Goal: Task Accomplishment & Management: Complete application form

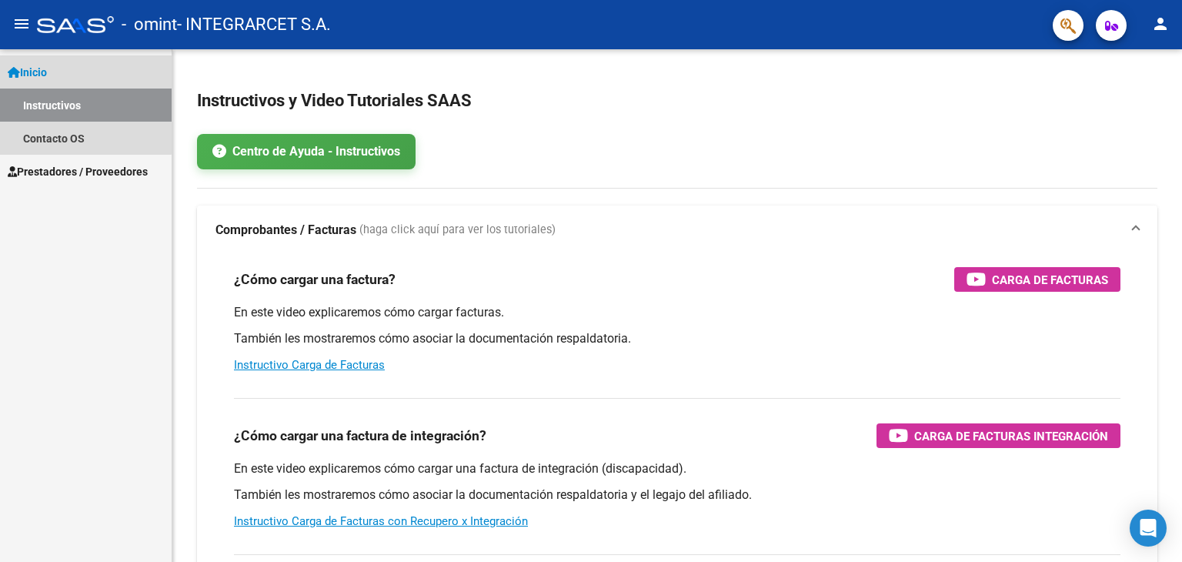
click at [82, 76] on link "Inicio" at bounding box center [86, 71] width 172 height 33
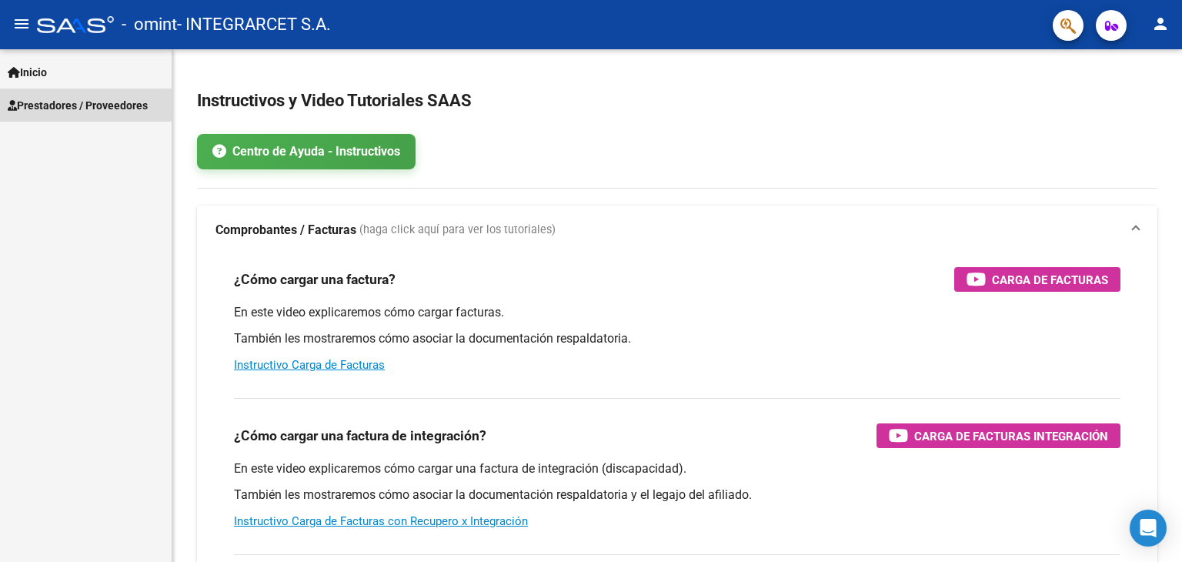
click at [105, 112] on span "Prestadores / Proveedores" at bounding box center [78, 105] width 140 height 17
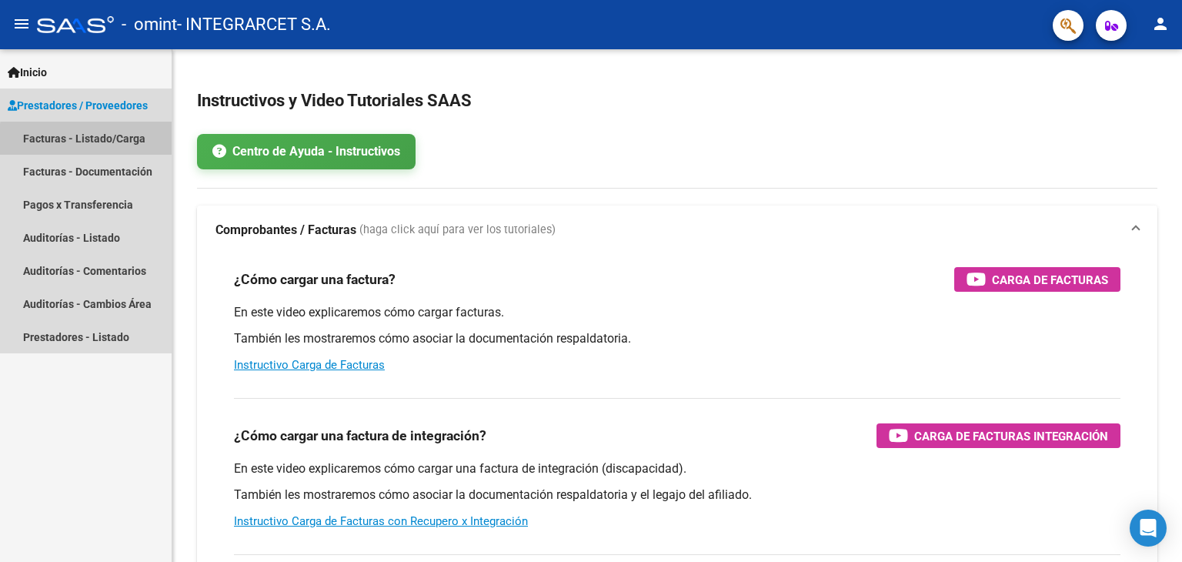
click at [122, 142] on link "Facturas - Listado/Carga" at bounding box center [86, 138] width 172 height 33
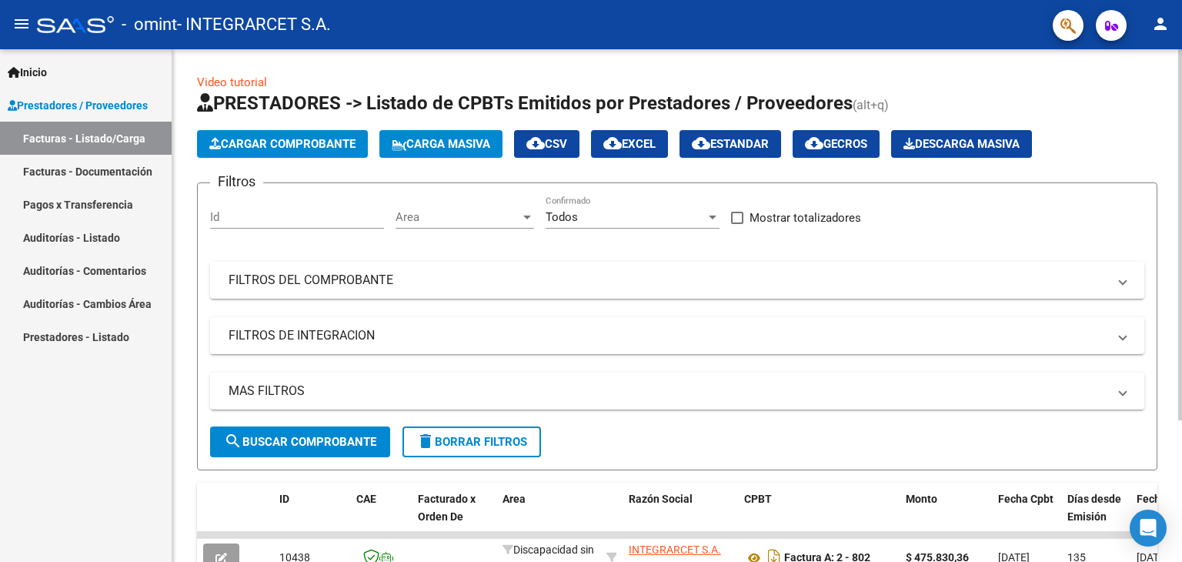
click at [280, 139] on span "Cargar Comprobante" at bounding box center [282, 144] width 146 height 14
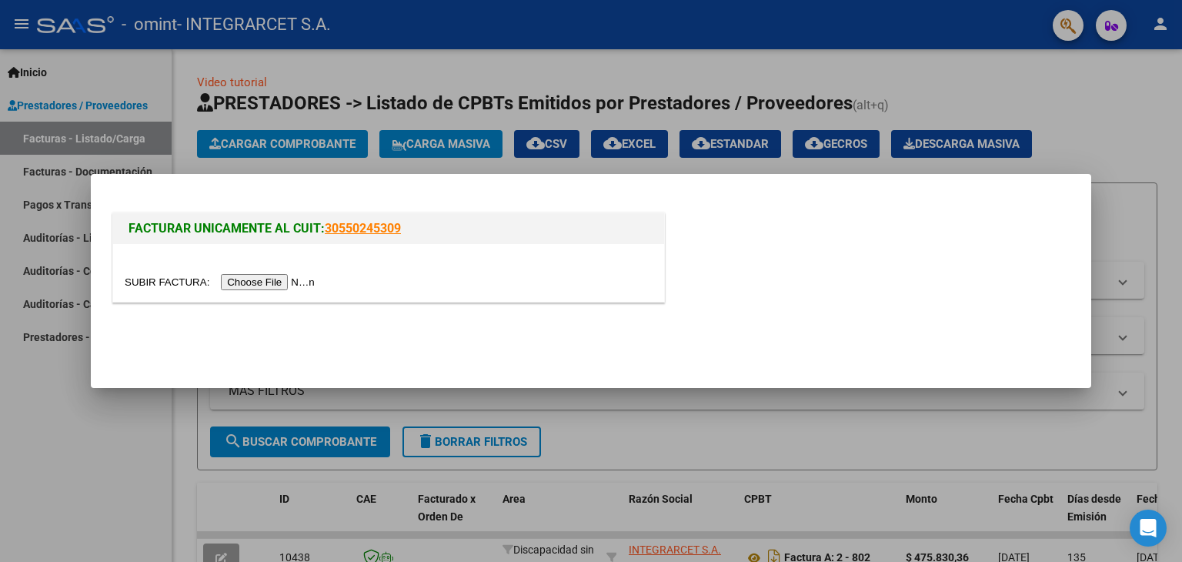
click at [265, 284] on input "file" at bounding box center [222, 282] width 195 height 16
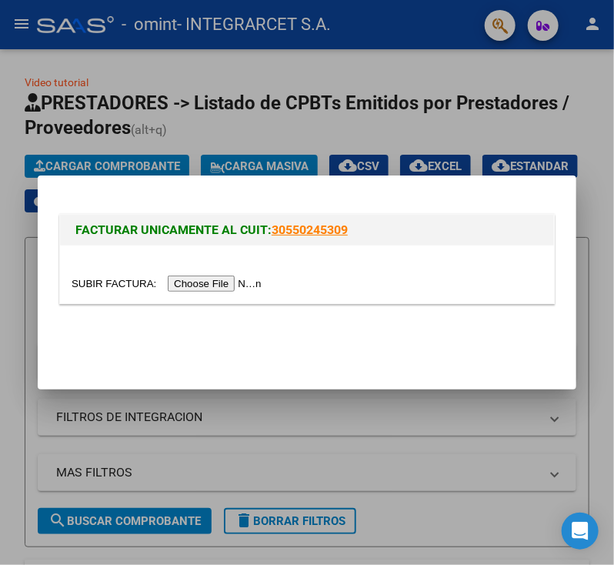
click at [202, 285] on input "file" at bounding box center [169, 284] width 195 height 16
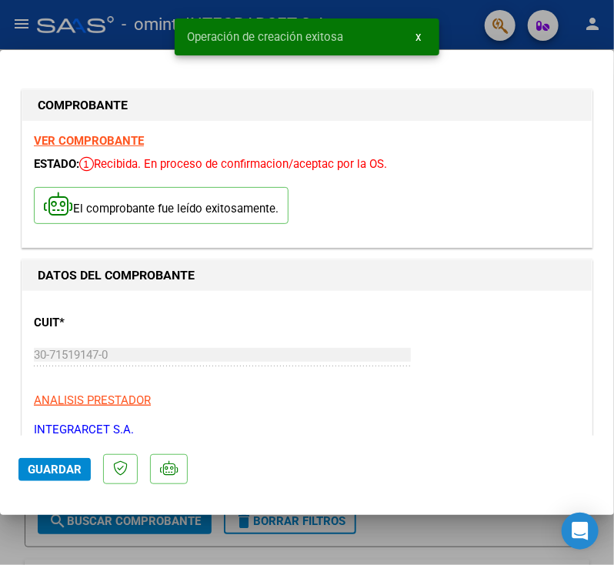
scroll to position [154, 0]
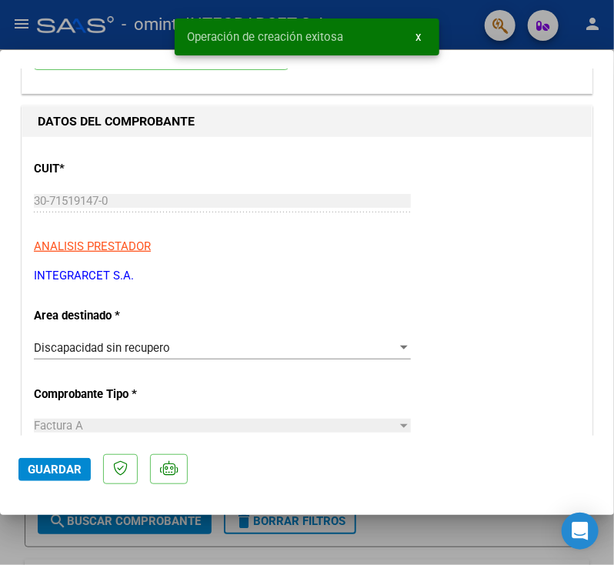
click at [149, 346] on span "Discapacidad sin recupero" at bounding box center [102, 348] width 136 height 14
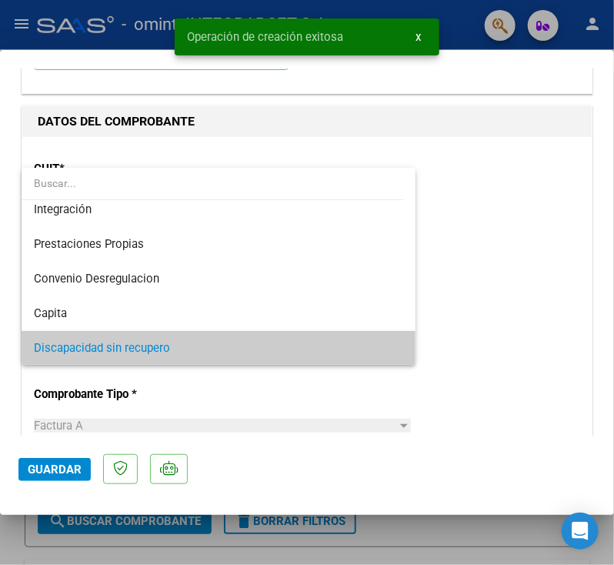
scroll to position [0, 0]
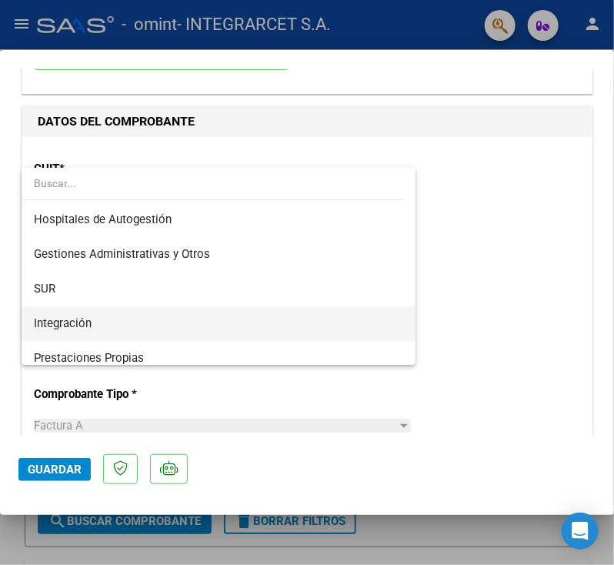
click at [151, 334] on span "Integración" at bounding box center [218, 323] width 369 height 35
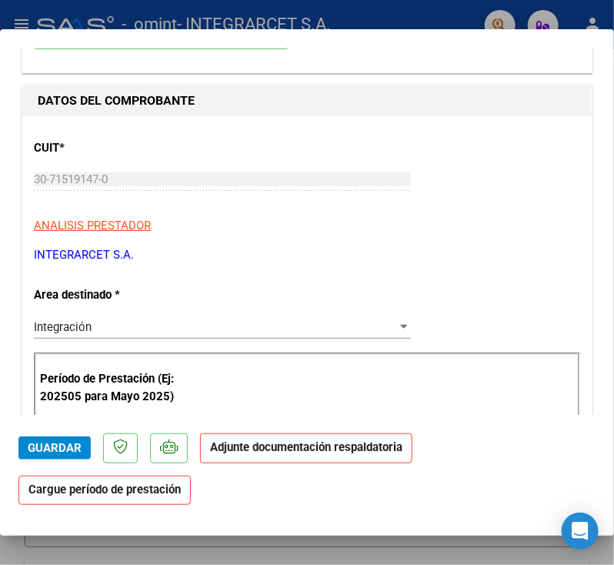
click at [388, 329] on div "Integración" at bounding box center [215, 327] width 363 height 14
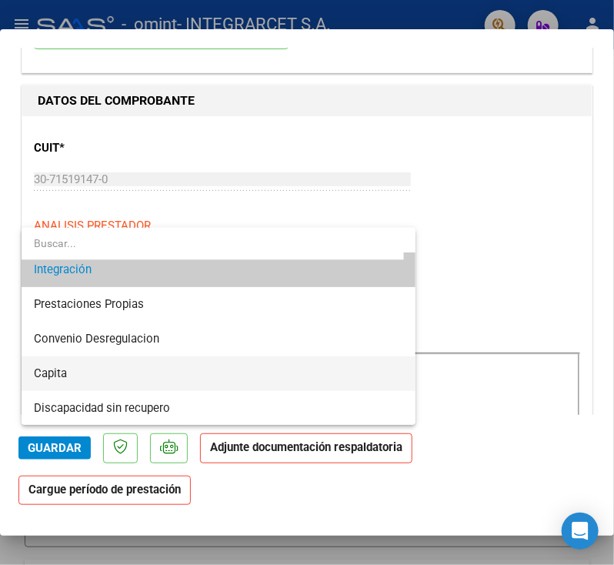
scroll to position [38, 0]
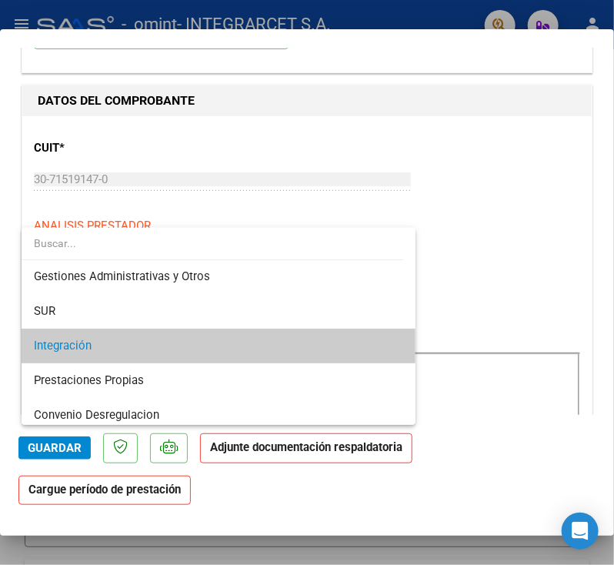
click at [155, 332] on span "Integración" at bounding box center [218, 346] width 369 height 35
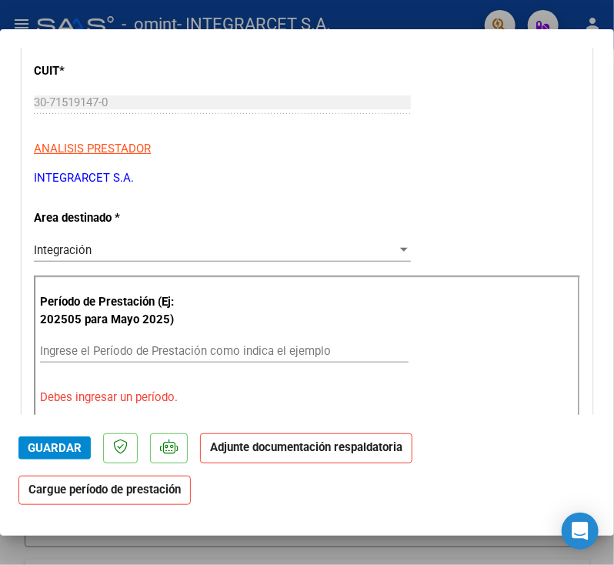
click at [136, 350] on input "Ingrese el Período de Prestación como indica el ejemplo" at bounding box center [224, 351] width 369 height 14
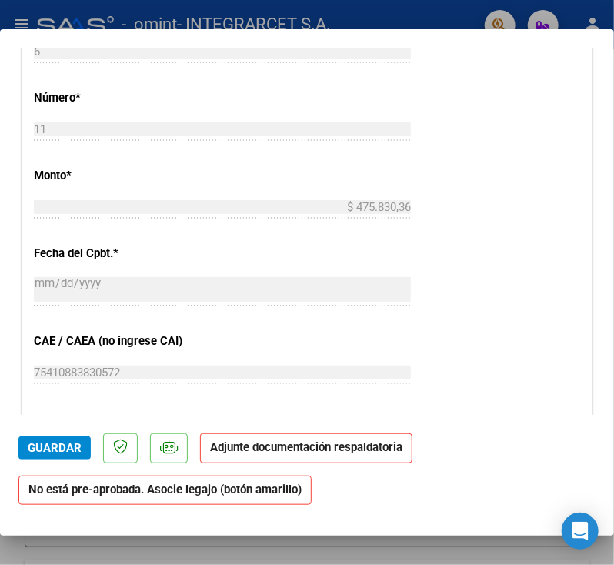
scroll to position [923, 0]
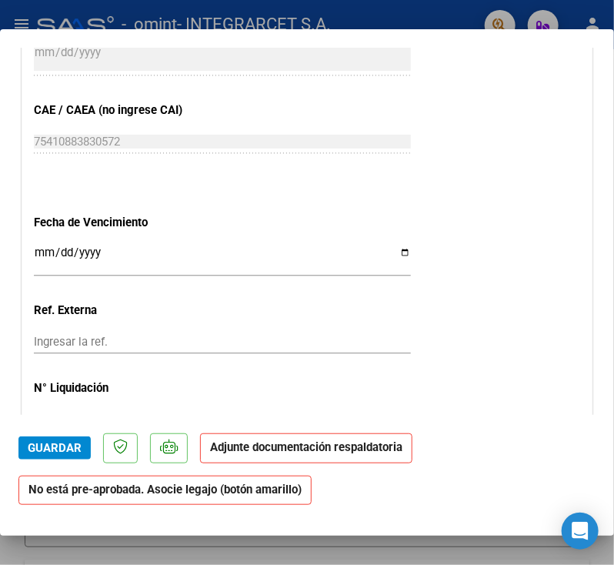
type input "202509"
click at [152, 246] on input "Ingresar la fecha" at bounding box center [222, 258] width 377 height 25
click at [402, 251] on input "Ingresar la fecha" at bounding box center [222, 258] width 377 height 25
click at [401, 251] on input "Ingresar la fecha" at bounding box center [222, 258] width 377 height 25
type input "[DATE]"
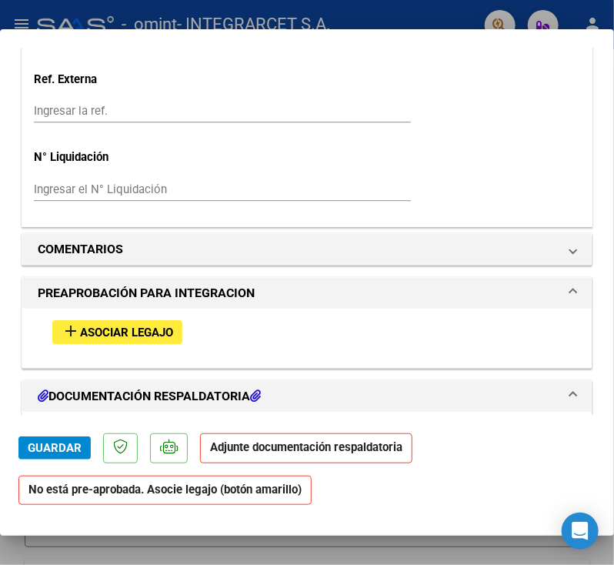
scroll to position [1231, 0]
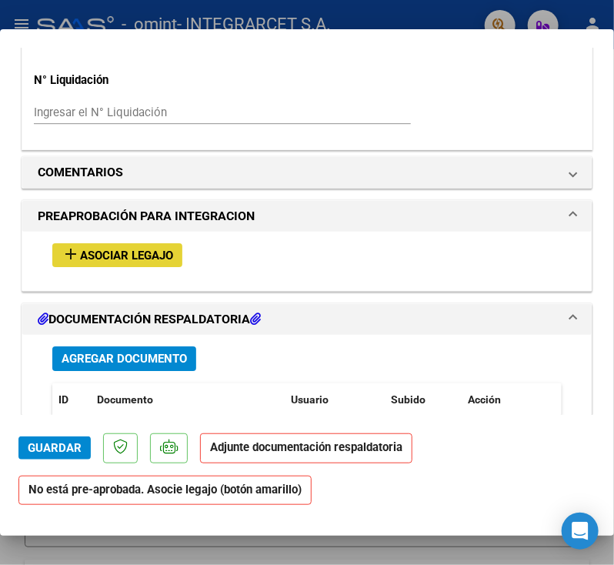
click at [87, 253] on span "Asociar Legajo" at bounding box center [126, 256] width 93 height 14
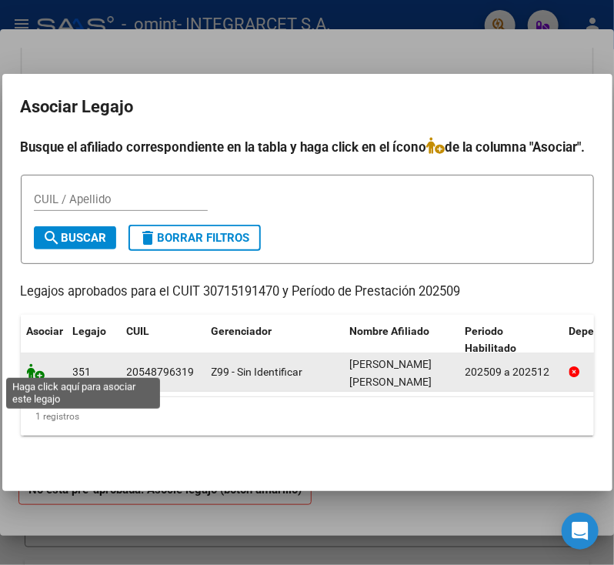
click at [31, 365] on icon at bounding box center [36, 371] width 18 height 17
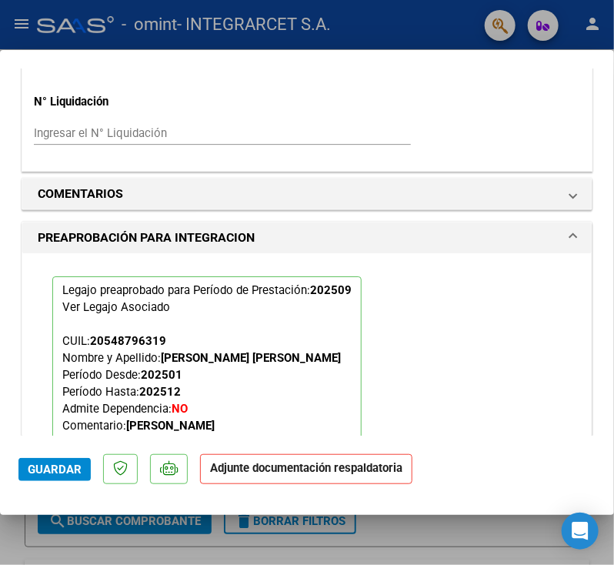
scroll to position [1579, 0]
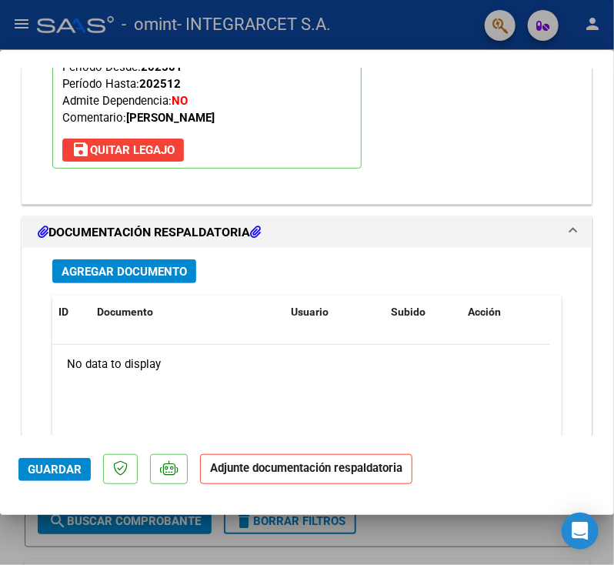
click at [88, 271] on span "Agregar Documento" at bounding box center [124, 272] width 125 height 14
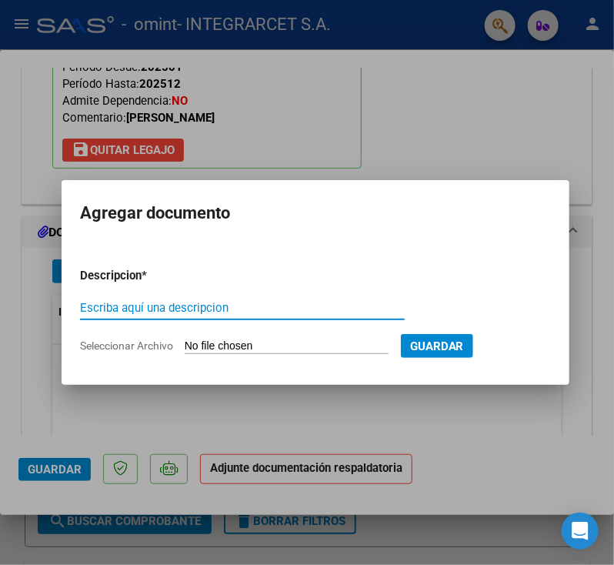
click at [135, 303] on input "Escriba aquí una descripcion" at bounding box center [242, 308] width 325 height 14
type input "ASISTENCIA"
click at [244, 346] on input "Seleccionar Archivo" at bounding box center [287, 346] width 204 height 15
type input "C:\fakepath\ASISTENCIA [PERSON_NAME].pdf"
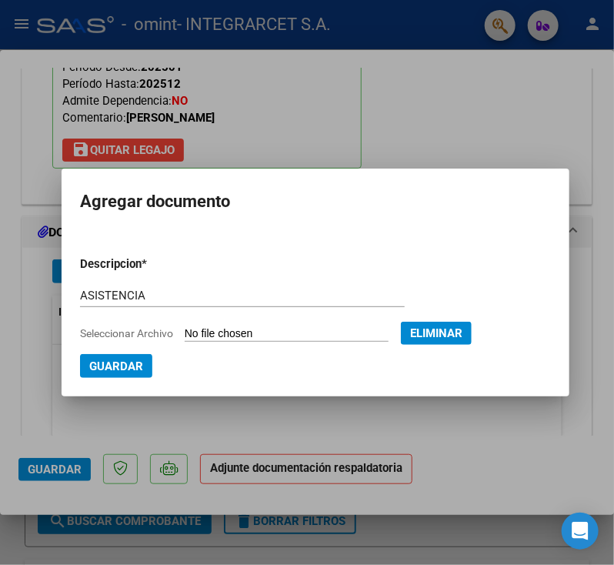
click at [122, 359] on span "Guardar" at bounding box center [116, 366] width 54 height 14
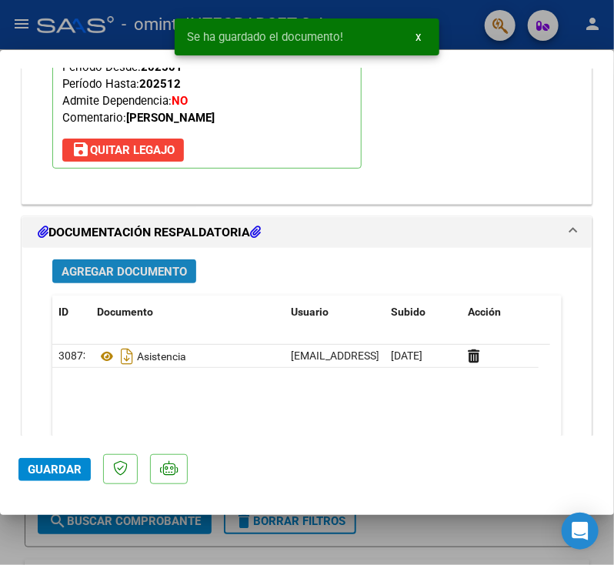
click at [123, 273] on span "Agregar Documento" at bounding box center [124, 272] width 125 height 14
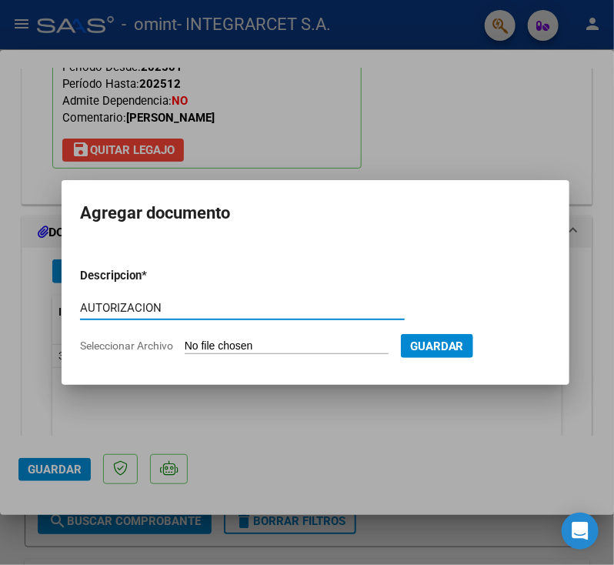
type input "AUTORIZACION"
click at [240, 336] on form "Descripcion * AUTORIZACION Escriba aquí una descripcion Seleccionar Archivo Gua…" at bounding box center [315, 310] width 471 height 110
click at [238, 345] on input "Seleccionar Archivo" at bounding box center [287, 346] width 204 height 15
type input "C:\fakepath\AUTORIZACION [PERSON_NAME].jpg"
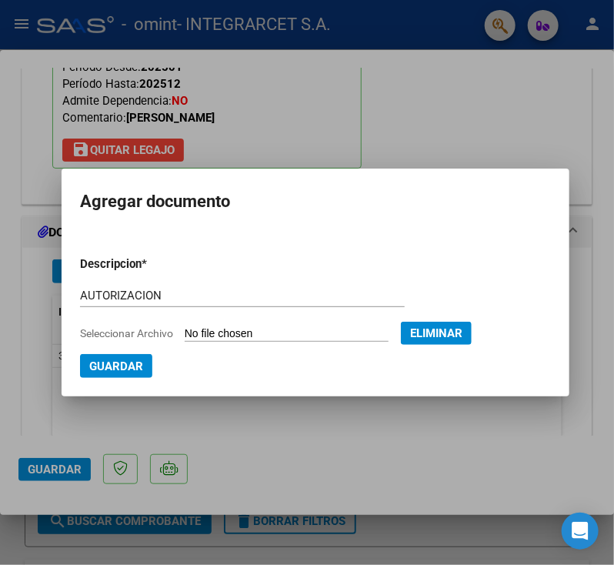
click at [112, 367] on span "Guardar" at bounding box center [116, 366] width 54 height 14
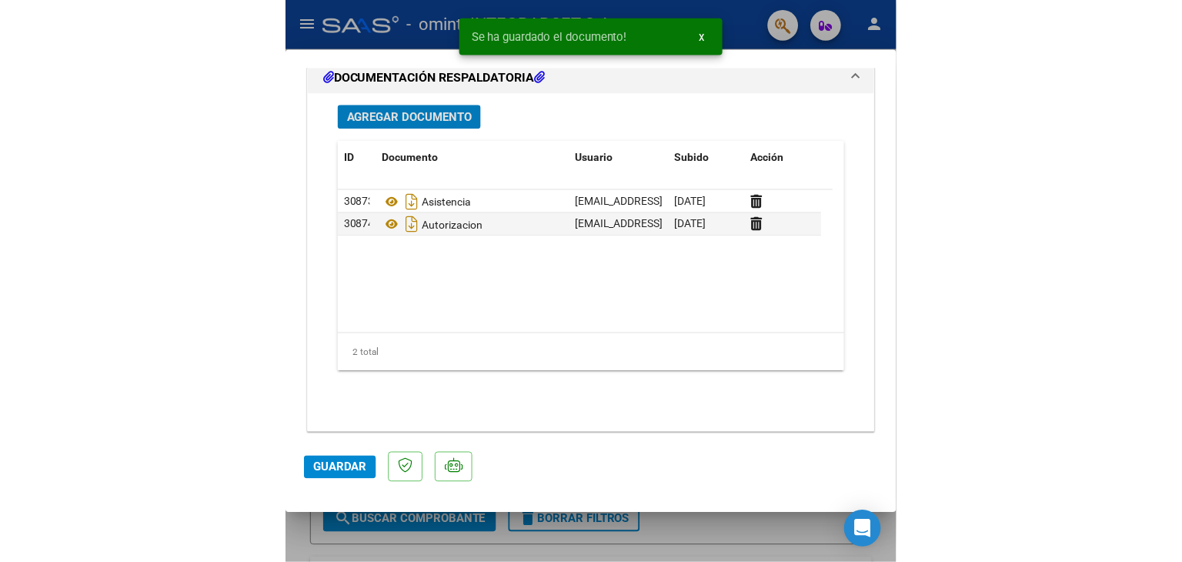
scroll to position [1740, 0]
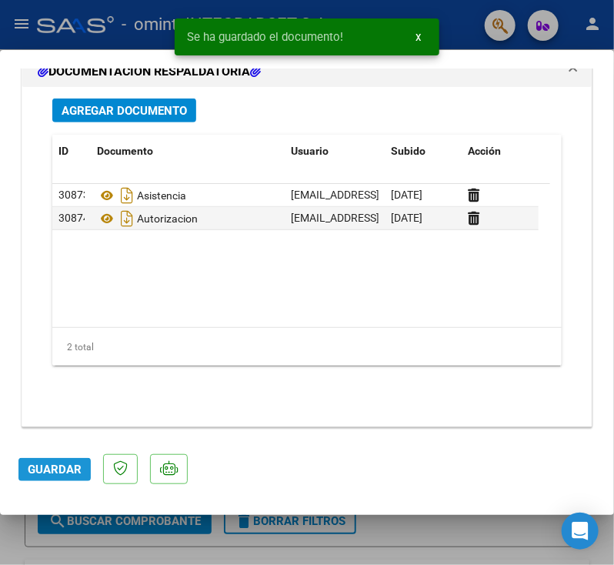
click at [58, 469] on span "Guardar" at bounding box center [55, 470] width 54 height 14
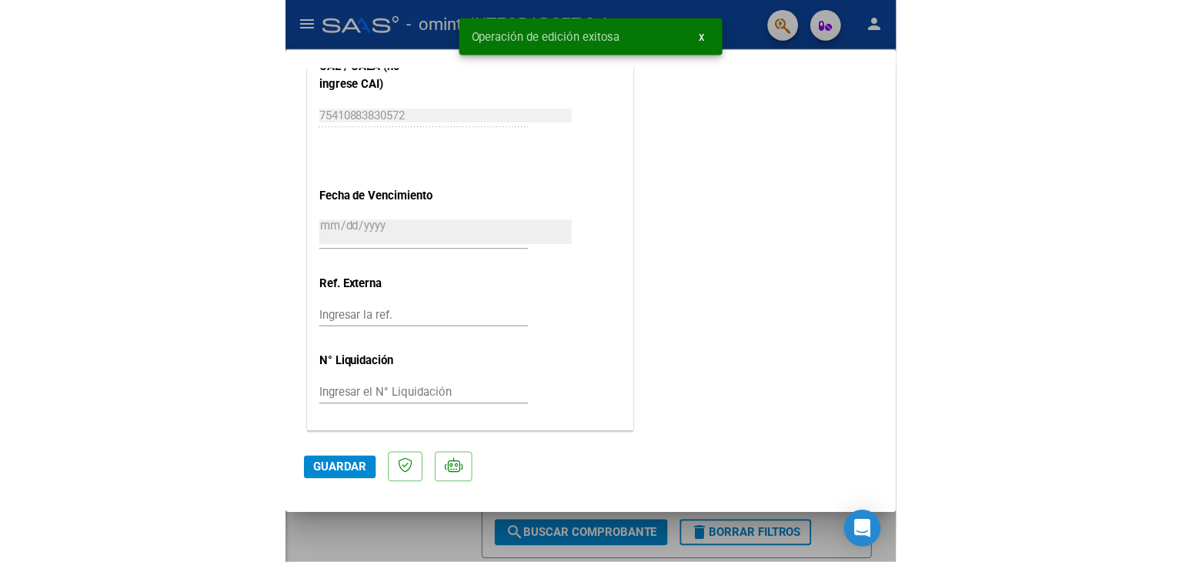
scroll to position [1010, 0]
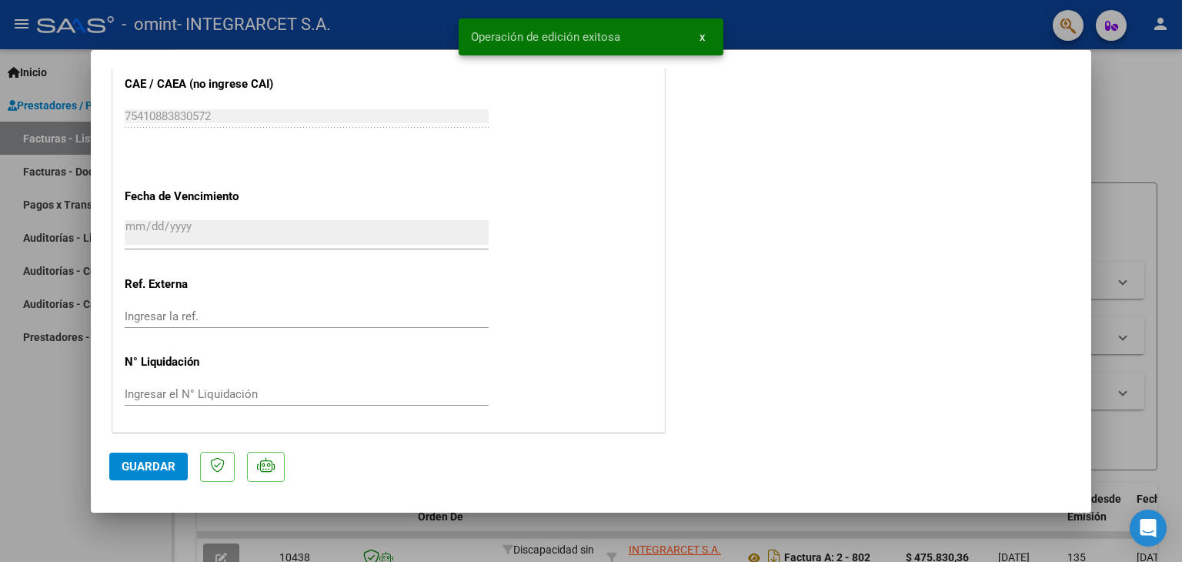
click at [134, 456] on button "Guardar" at bounding box center [148, 466] width 78 height 28
click at [68, 427] on div at bounding box center [591, 281] width 1182 height 562
type input "$ 0,00"
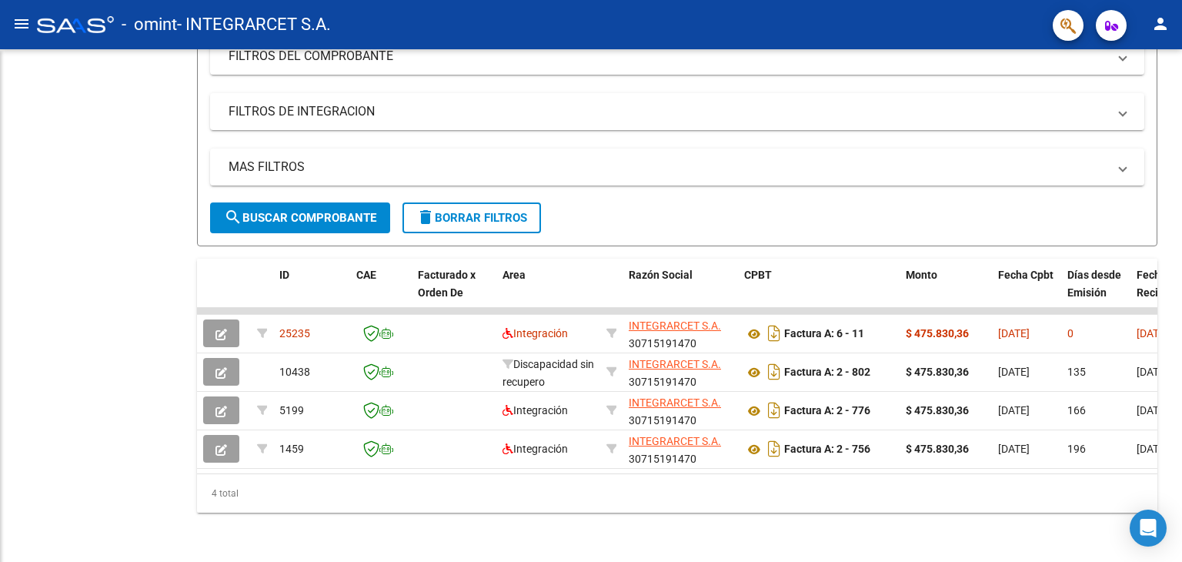
scroll to position [225, 0]
